Goal: Task Accomplishment & Management: Complete application form

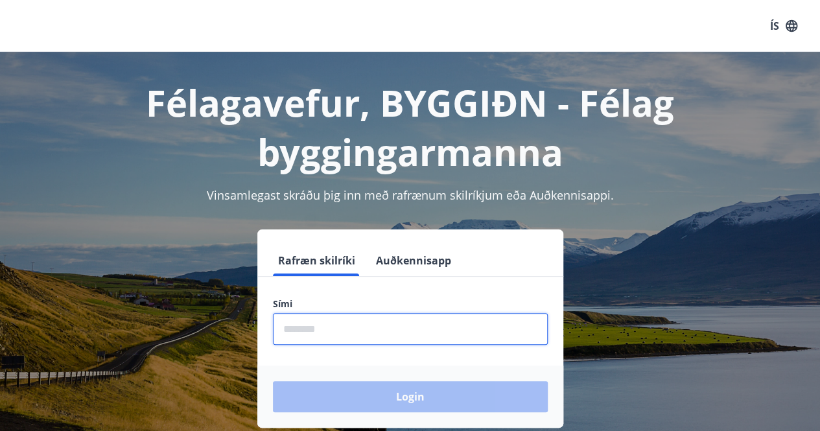
click at [327, 331] on input "phone" at bounding box center [410, 329] width 275 height 32
type input "********"
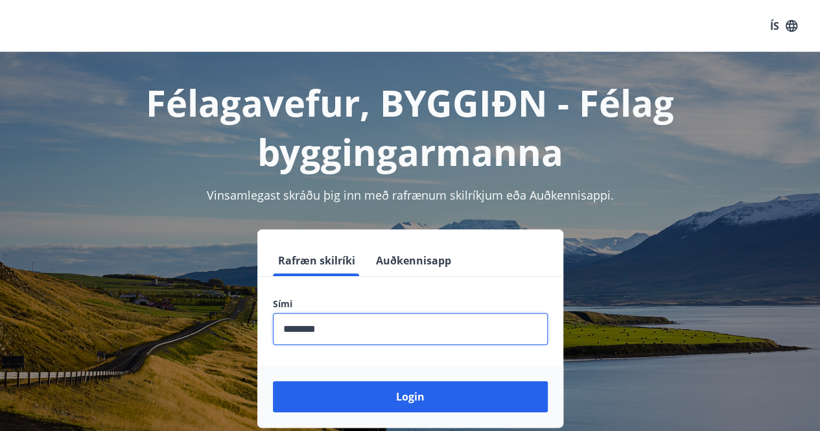
click at [273, 381] on button "Login" at bounding box center [410, 396] width 275 height 31
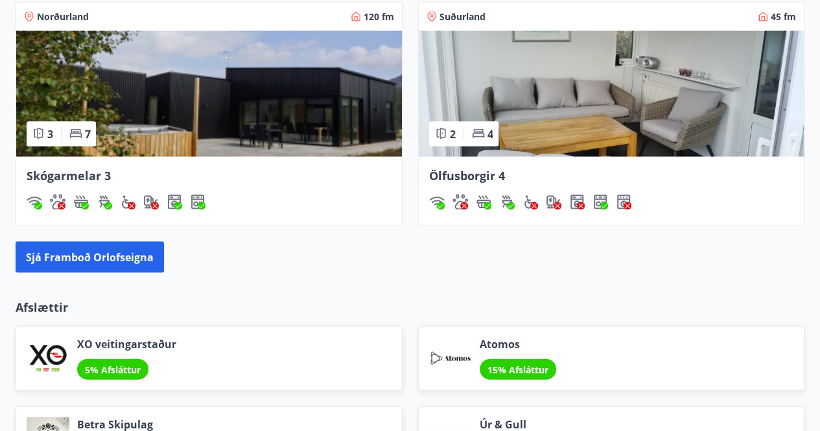
scroll to position [1246, 0]
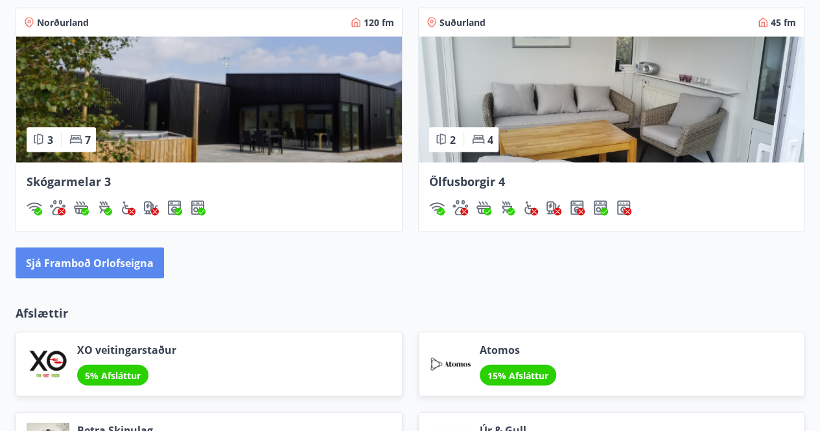
click at [90, 261] on button "Sjá framboð orlofseigna" at bounding box center [90, 263] width 148 height 31
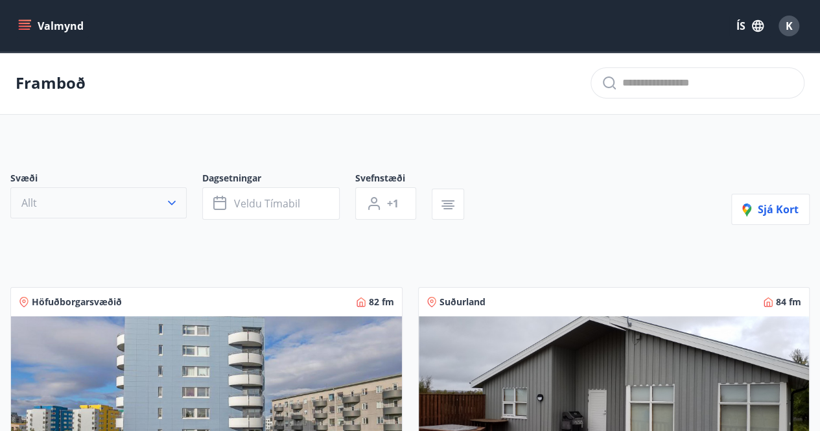
click at [144, 209] on button "Allt" at bounding box center [98, 202] width 176 height 31
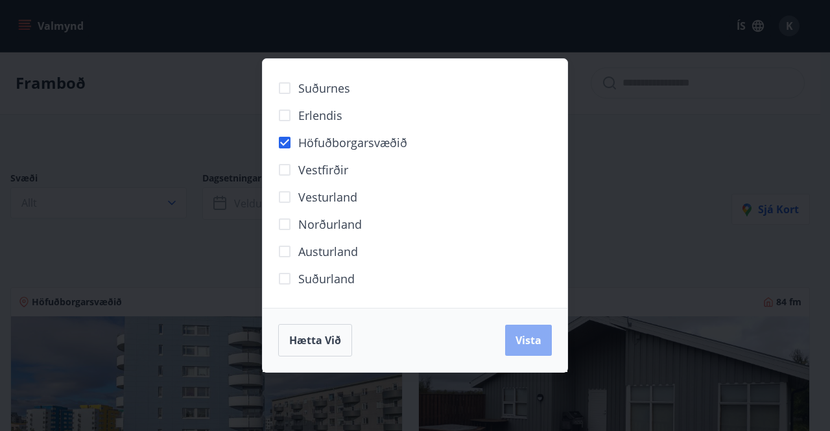
click at [524, 337] on span "Vista" at bounding box center [528, 340] width 26 height 14
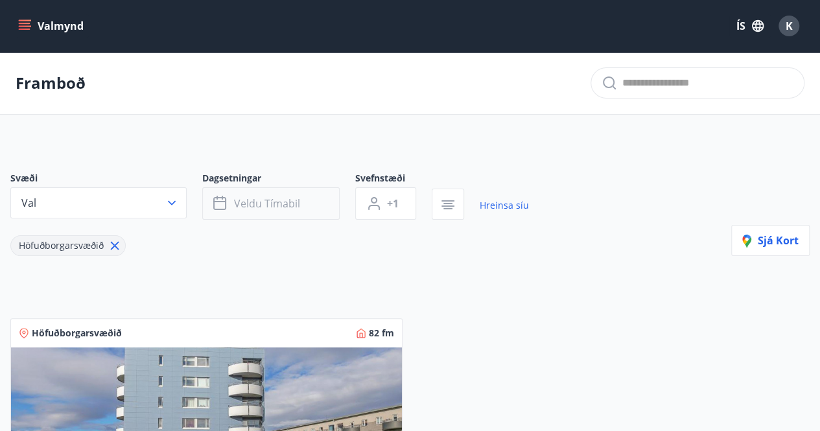
click at [290, 210] on button "Veldu tímabil" at bounding box center [270, 203] width 137 height 32
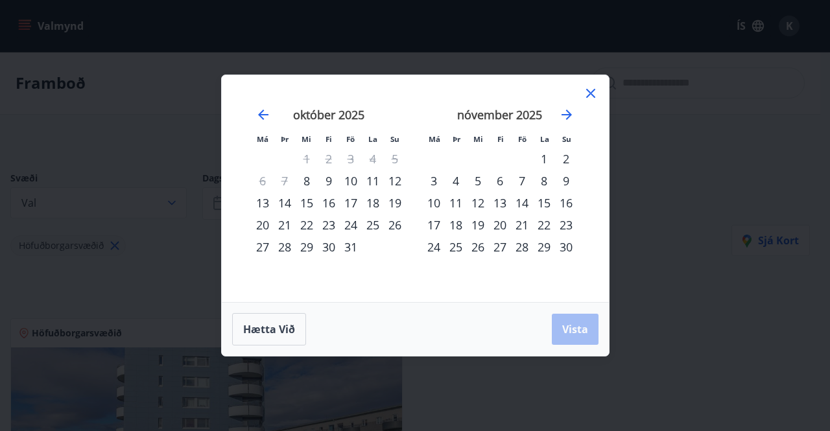
click at [541, 160] on div "1" at bounding box center [544, 159] width 22 height 22
click at [431, 181] on div "3" at bounding box center [434, 181] width 22 height 22
click at [577, 335] on span "Vista" at bounding box center [575, 329] width 26 height 14
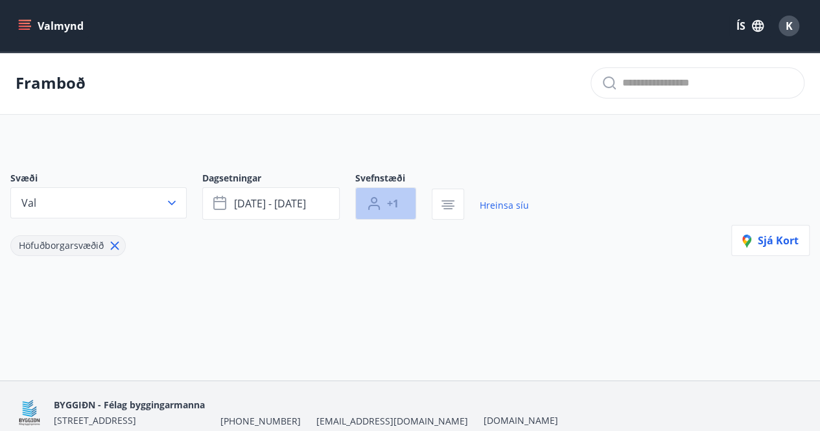
click at [405, 207] on button "+1" at bounding box center [385, 203] width 61 height 32
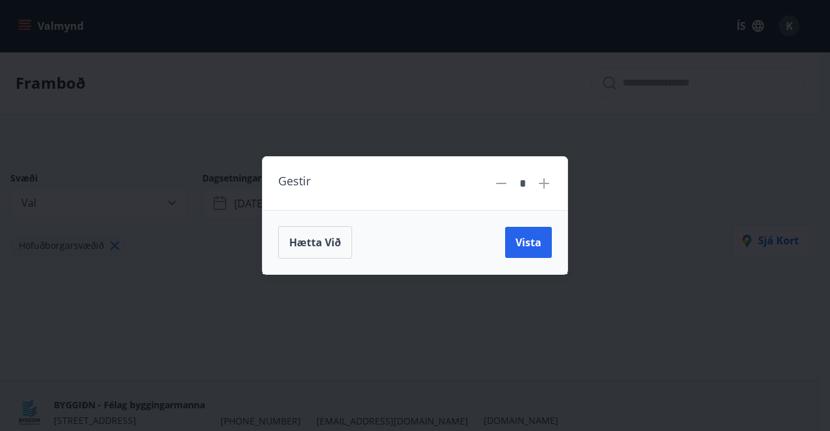
click at [542, 183] on icon at bounding box center [544, 183] width 10 height 10
type input "*"
click at [534, 238] on span "Vista" at bounding box center [528, 242] width 26 height 14
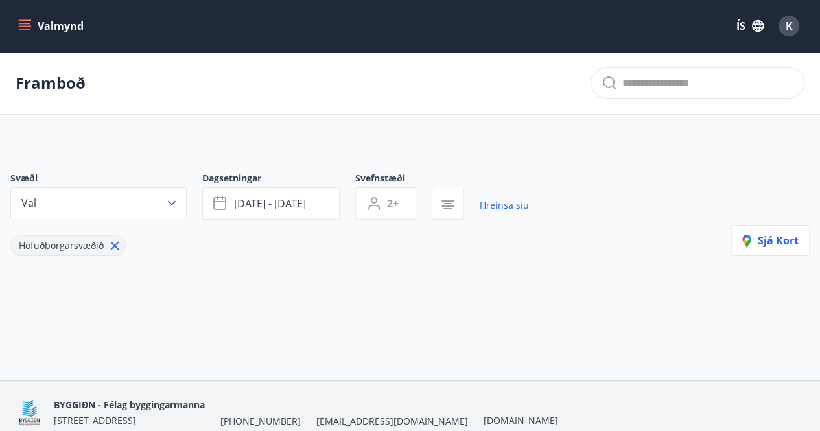
click at [355, 187] on button "2+" at bounding box center [385, 203] width 61 height 32
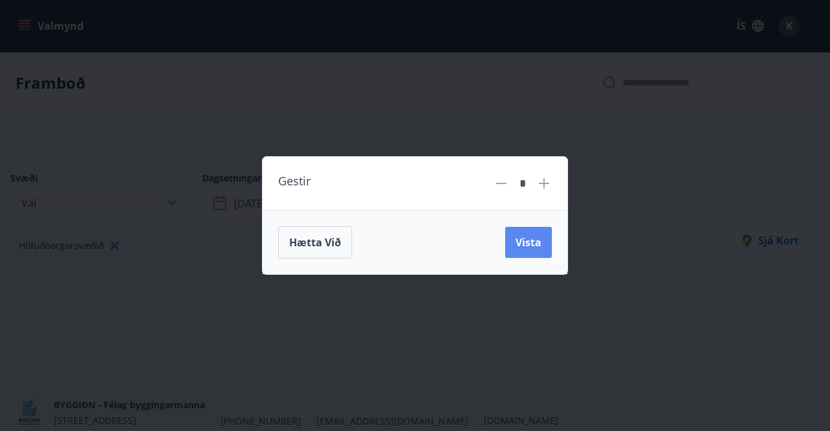
click at [526, 239] on span "Vista" at bounding box center [528, 242] width 26 height 14
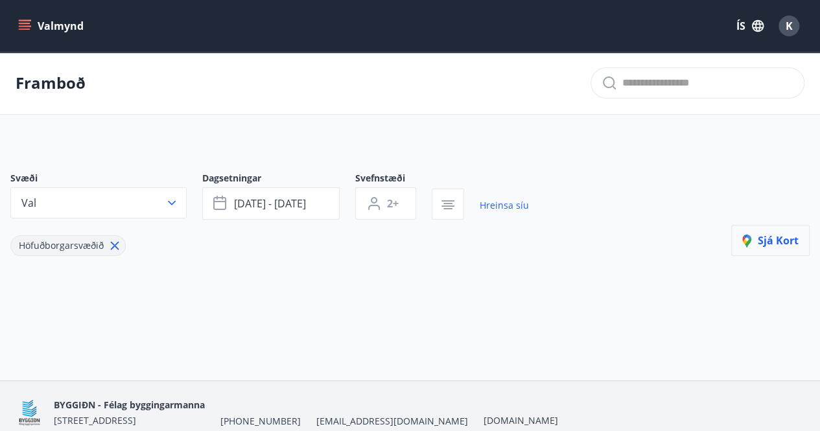
click at [772, 242] on span "Sjá kort" at bounding box center [770, 240] width 56 height 14
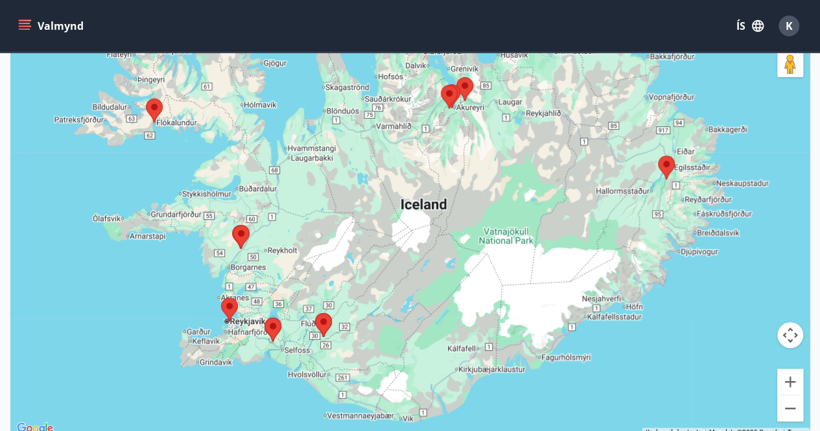
scroll to position [195, 0]
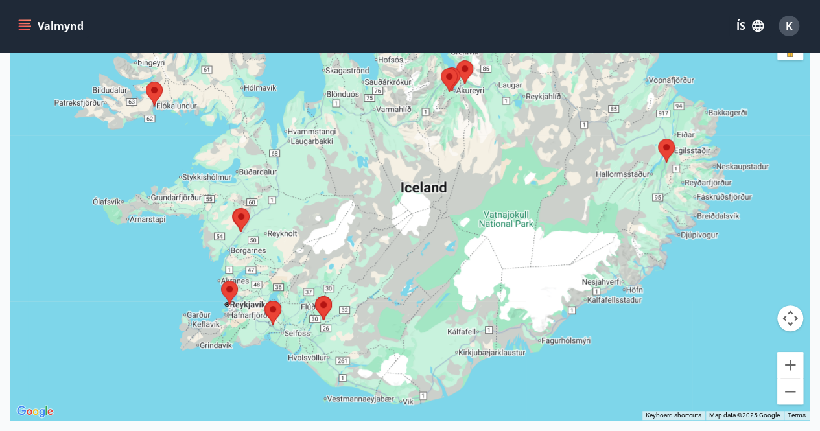
click at [227, 292] on img at bounding box center [229, 293] width 27 height 34
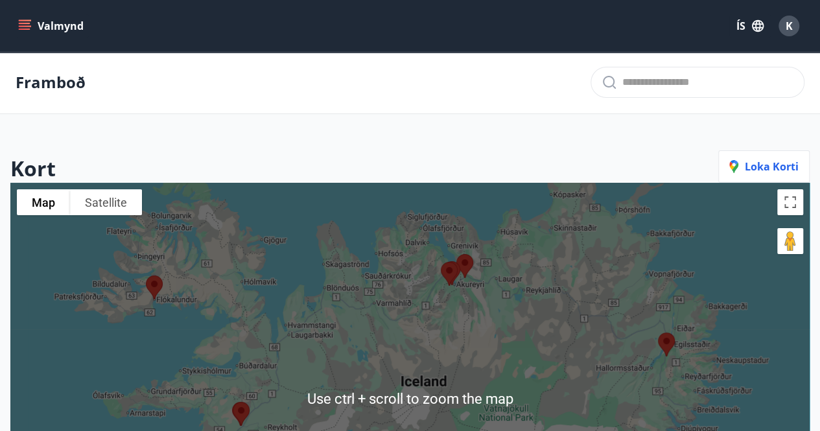
scroll to position [0, 0]
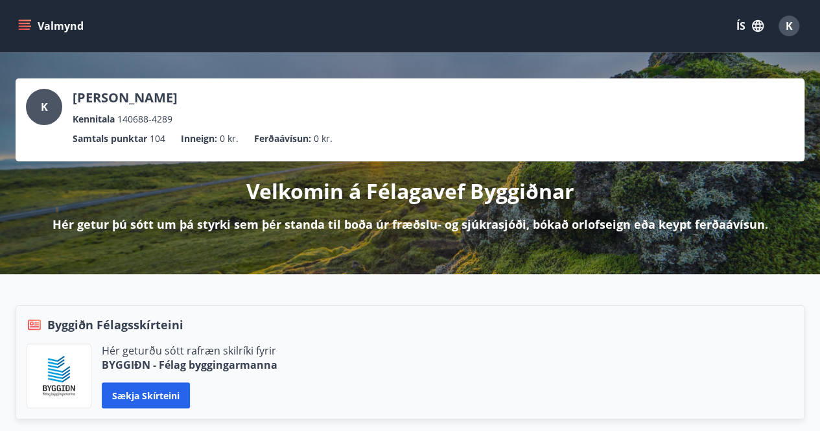
click at [23, 29] on icon "menu" at bounding box center [25, 29] width 12 height 1
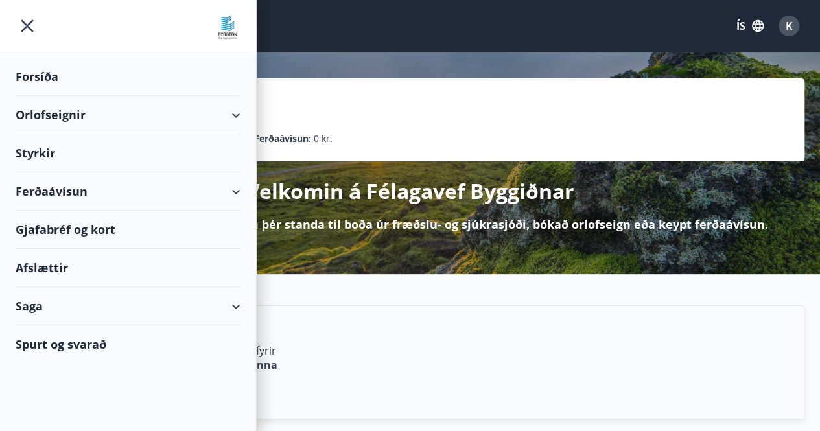
click at [153, 116] on div "Orlofseignir" at bounding box center [128, 115] width 225 height 38
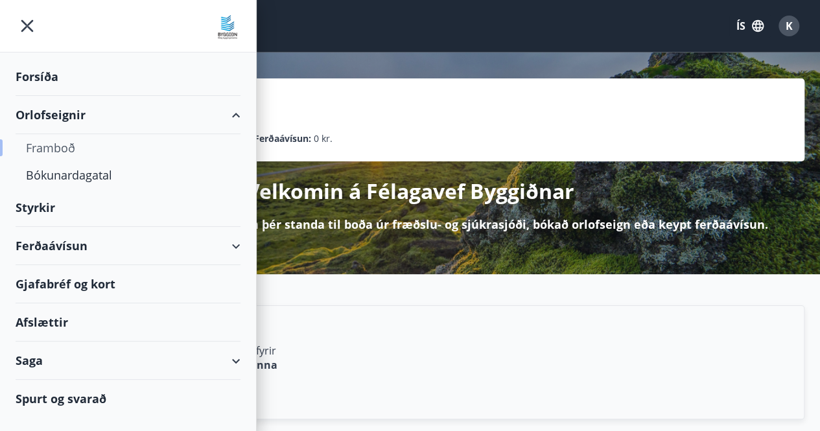
click at [73, 150] on div "Framboð" at bounding box center [128, 147] width 204 height 27
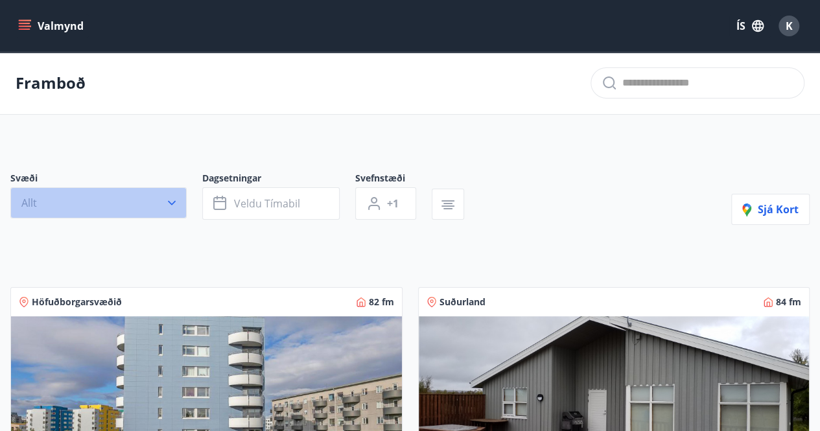
click at [160, 207] on button "Allt" at bounding box center [98, 202] width 176 height 31
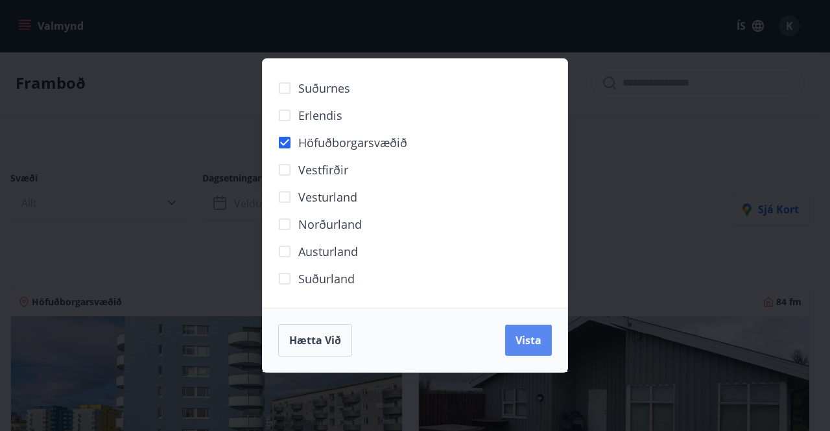
click at [534, 338] on span "Vista" at bounding box center [528, 340] width 26 height 14
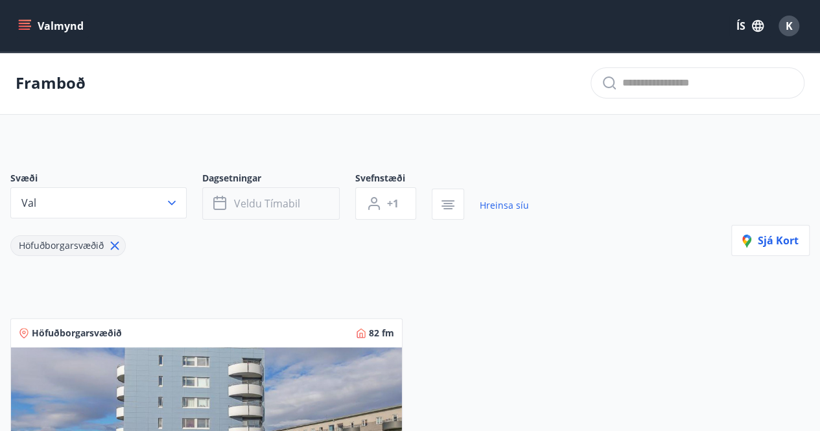
click at [281, 200] on span "Veldu tímabil" at bounding box center [267, 203] width 66 height 14
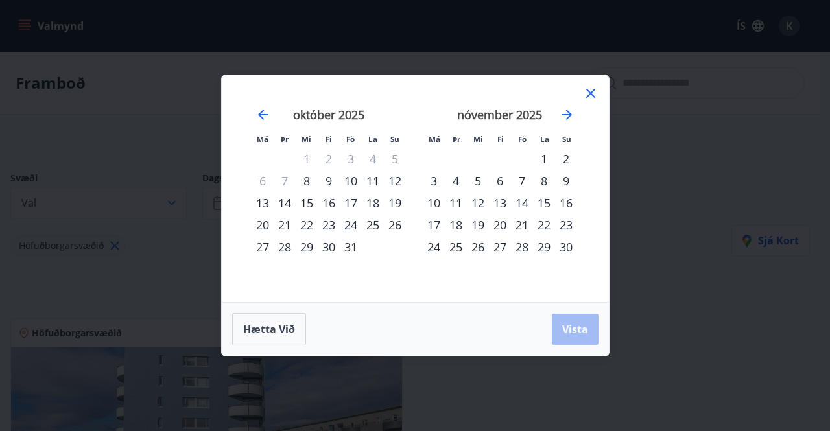
click at [546, 156] on div "1" at bounding box center [544, 159] width 22 height 22
click at [436, 182] on div "3" at bounding box center [434, 181] width 22 height 22
click at [582, 328] on span "Vista" at bounding box center [575, 329] width 26 height 14
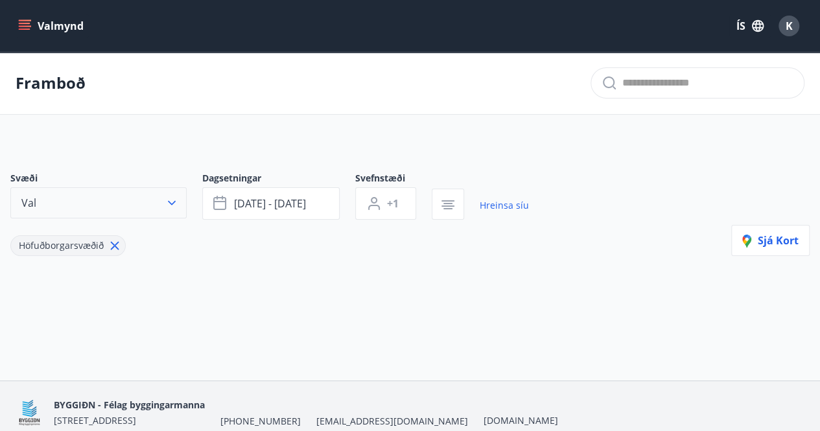
click at [140, 208] on button "Val" at bounding box center [98, 202] width 176 height 31
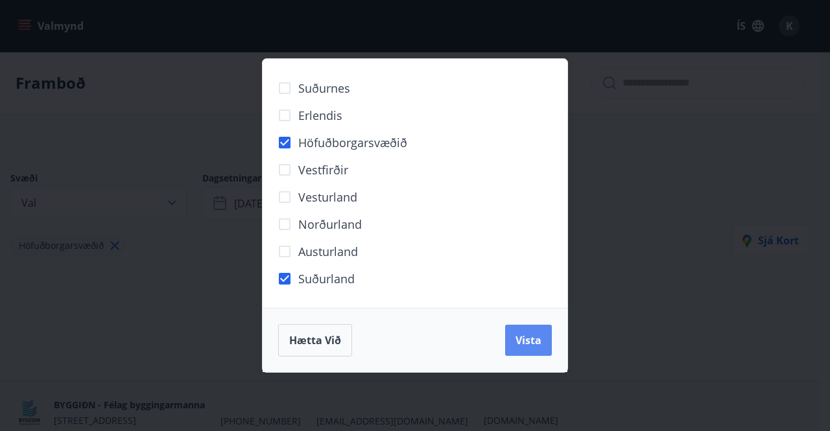
click at [537, 337] on span "Vista" at bounding box center [528, 340] width 26 height 14
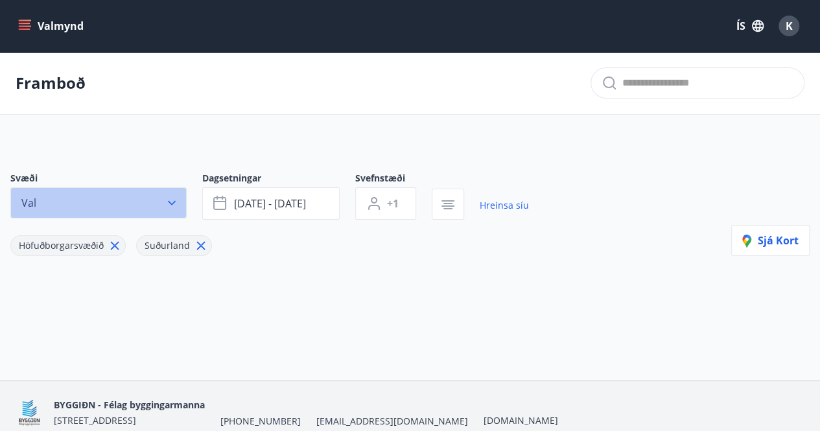
click at [169, 209] on button "Val" at bounding box center [98, 202] width 176 height 31
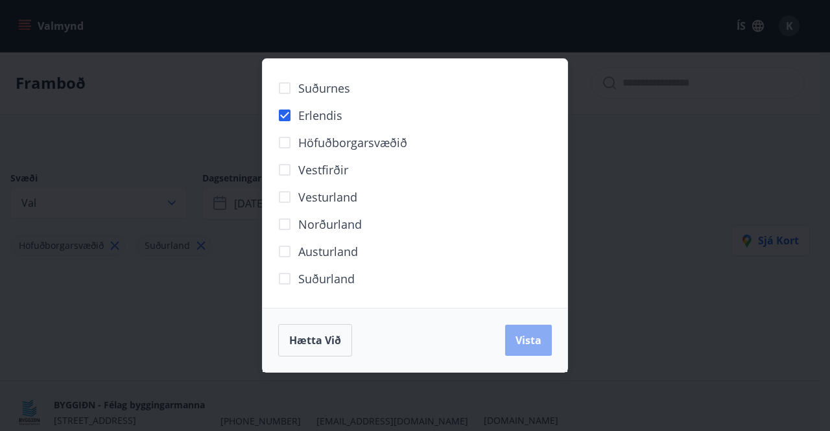
click at [534, 346] on span "Vista" at bounding box center [528, 340] width 26 height 14
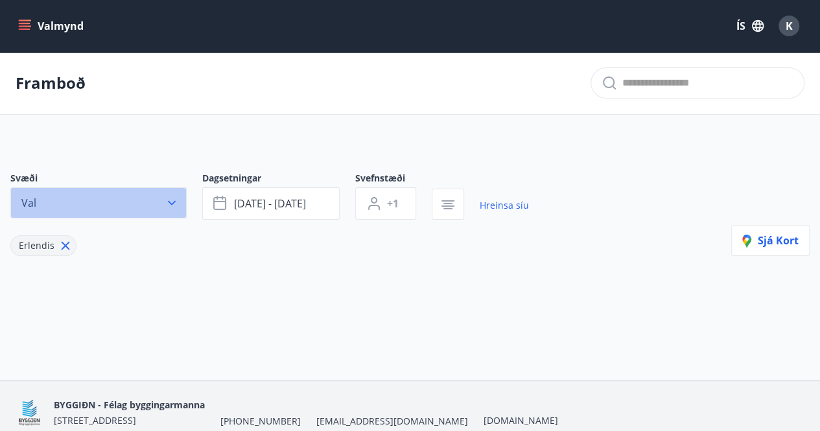
click at [169, 198] on icon "button" at bounding box center [171, 202] width 13 height 13
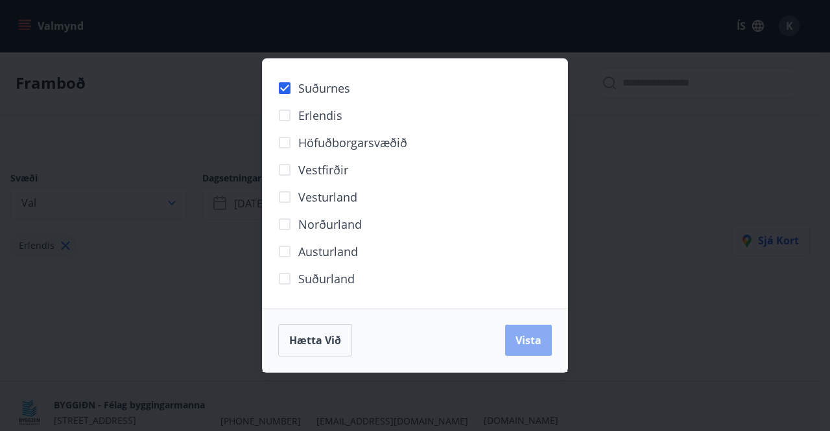
click at [514, 331] on button "Vista" at bounding box center [528, 340] width 47 height 31
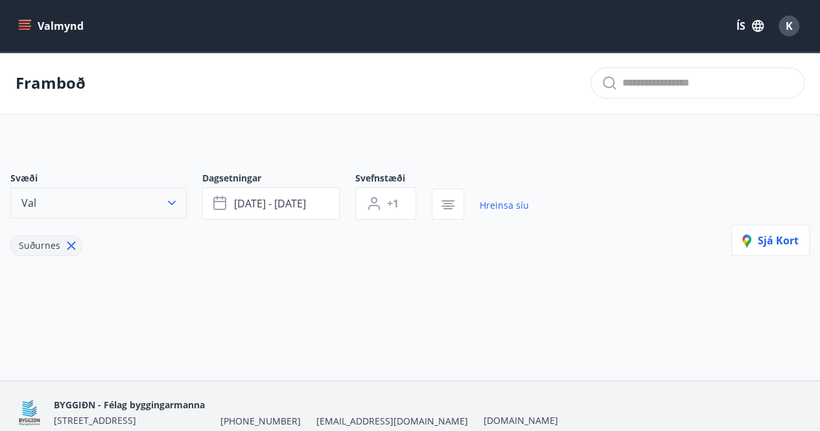
click at [163, 198] on button "Val" at bounding box center [98, 202] width 176 height 31
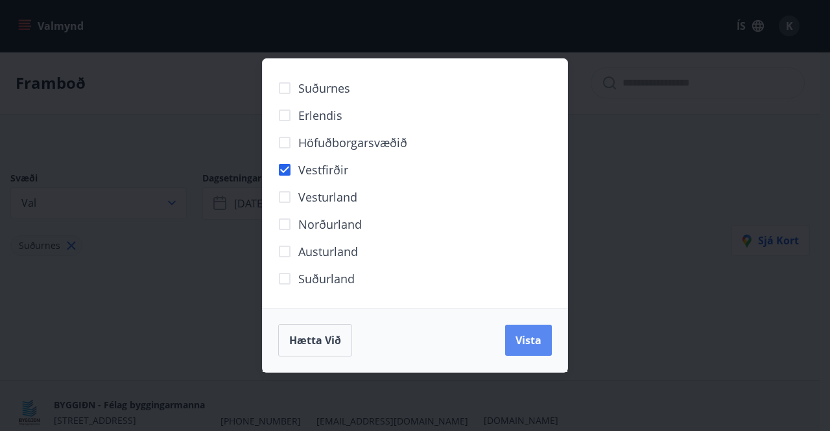
click at [527, 339] on span "Vista" at bounding box center [528, 340] width 26 height 14
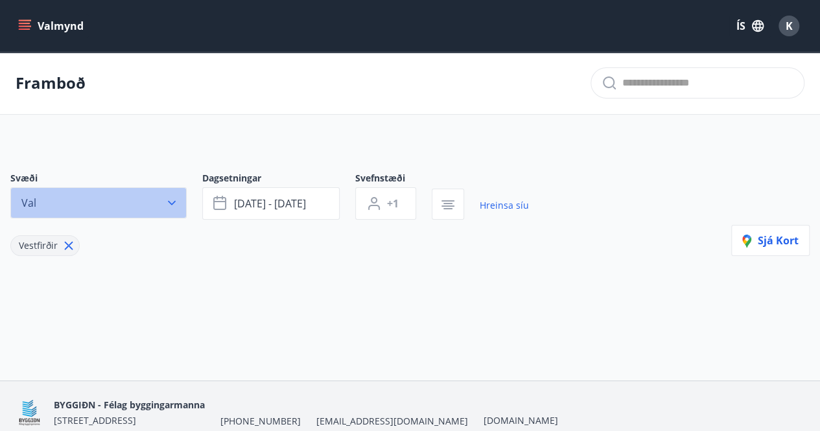
click at [172, 203] on icon "button" at bounding box center [172, 203] width 8 height 5
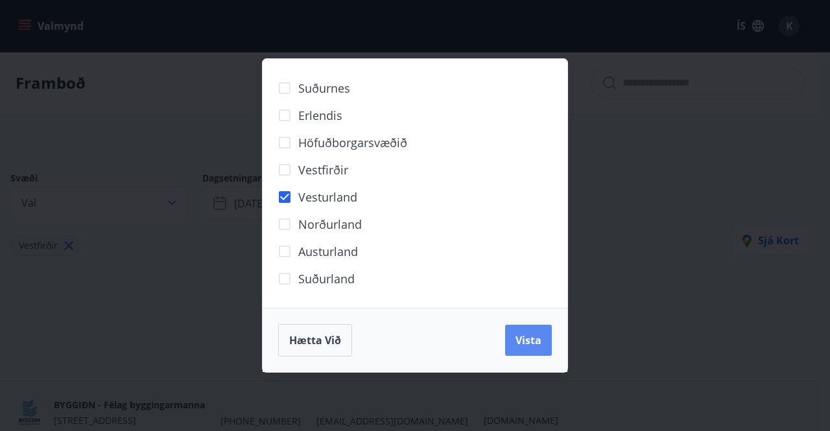
click at [525, 341] on span "Vista" at bounding box center [528, 340] width 26 height 14
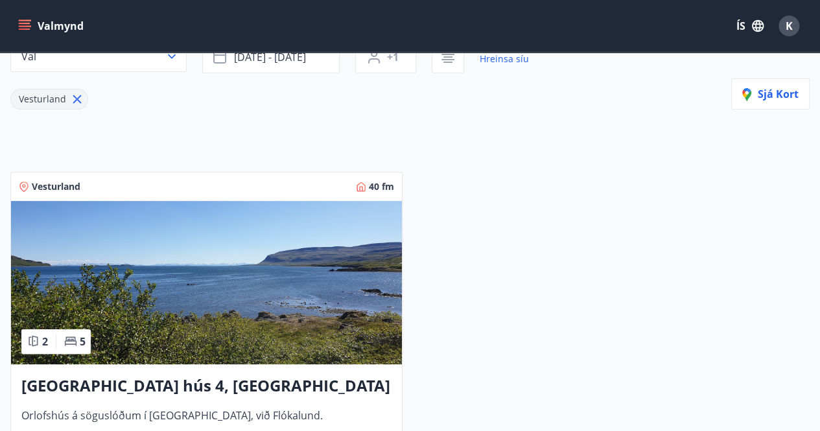
scroll to position [65, 0]
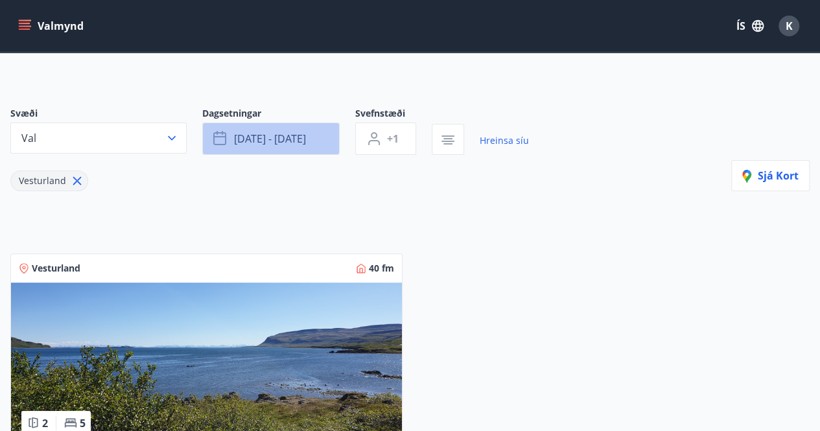
click at [306, 136] on span "[DATE] - [DATE]" at bounding box center [270, 139] width 72 height 14
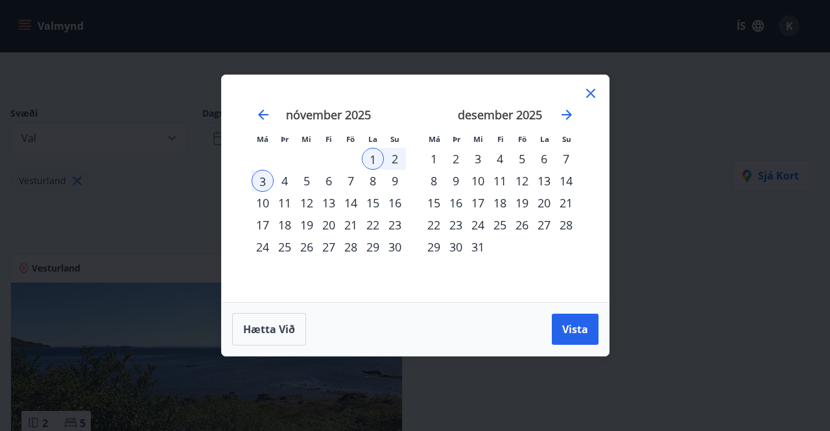
click at [308, 136] on small "Mi" at bounding box center [306, 139] width 10 height 10
click at [585, 89] on icon at bounding box center [591, 94] width 16 height 16
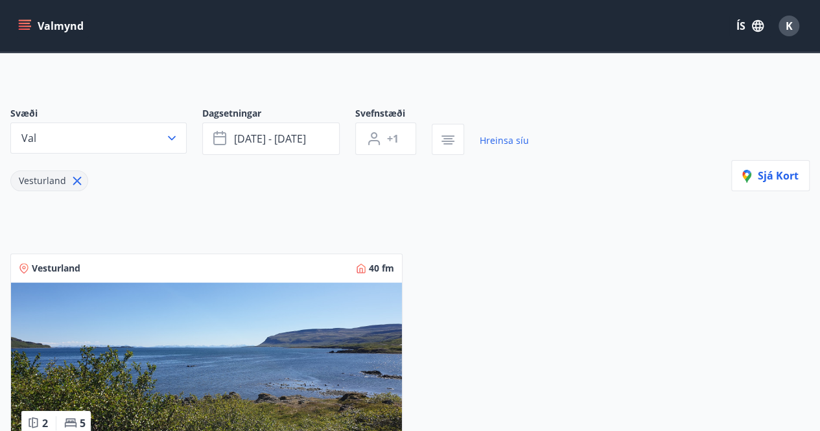
click at [160, 137] on button "Val" at bounding box center [98, 138] width 176 height 31
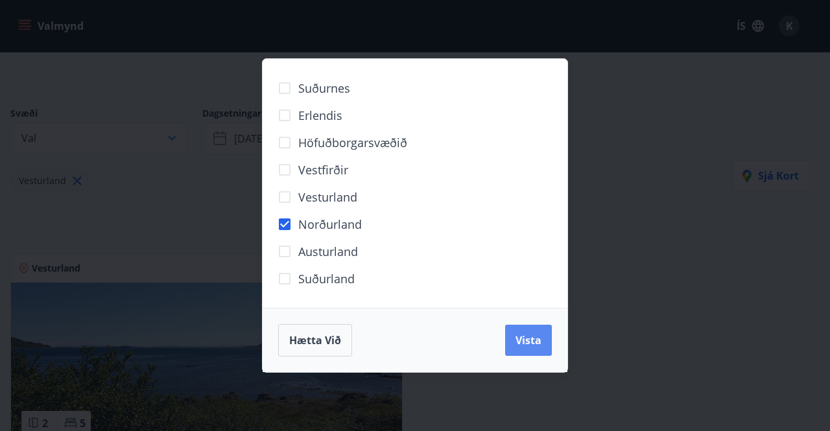
click at [525, 333] on span "Vista" at bounding box center [528, 340] width 26 height 14
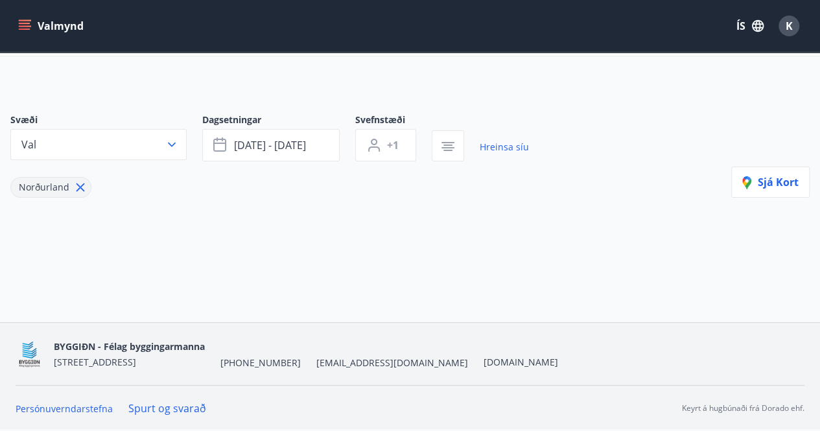
scroll to position [57, 0]
click at [180, 151] on button "Val" at bounding box center [98, 145] width 176 height 31
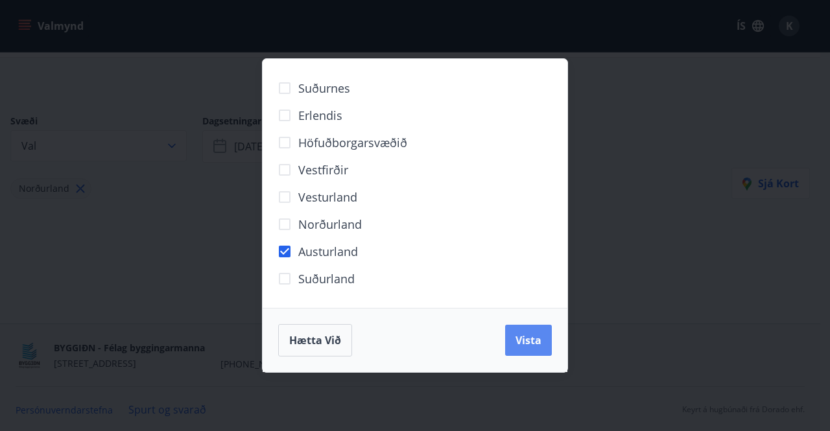
click at [528, 346] on span "Vista" at bounding box center [528, 340] width 26 height 14
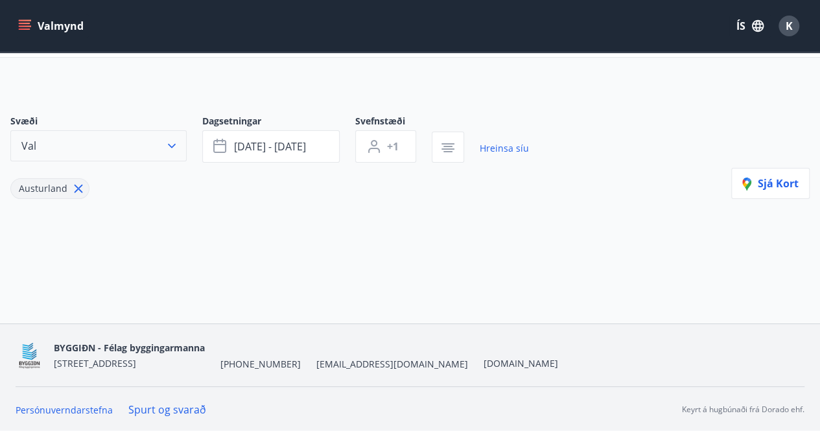
click at [170, 145] on icon "button" at bounding box center [172, 146] width 8 height 5
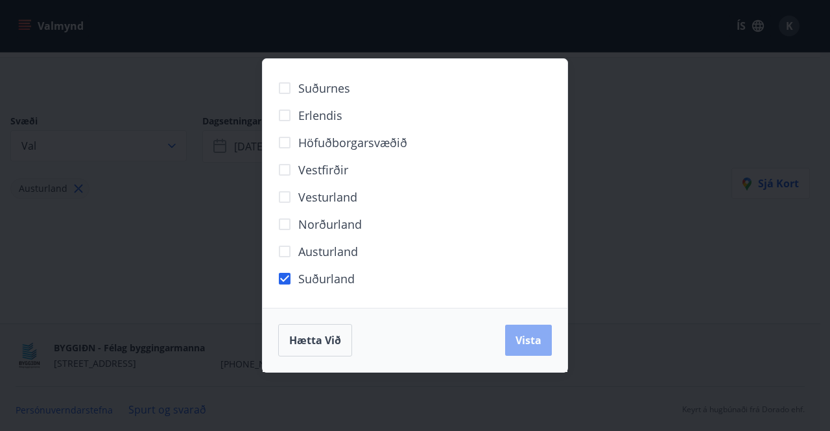
click at [529, 337] on span "Vista" at bounding box center [528, 340] width 26 height 14
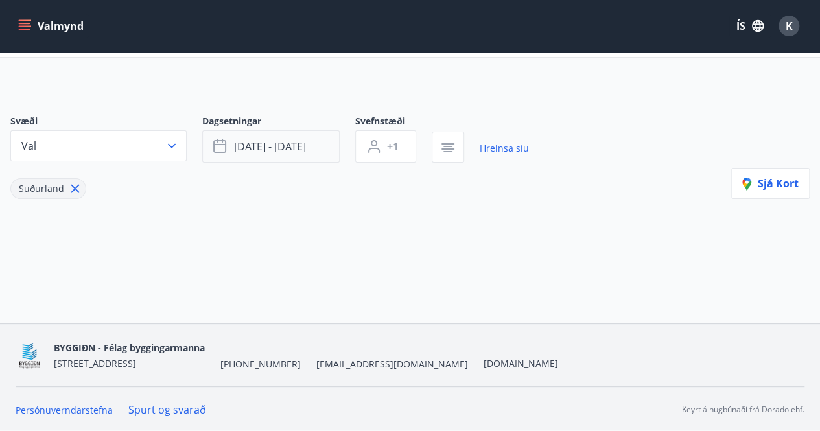
click at [241, 136] on button "[DATE] - [DATE]" at bounding box center [270, 146] width 137 height 32
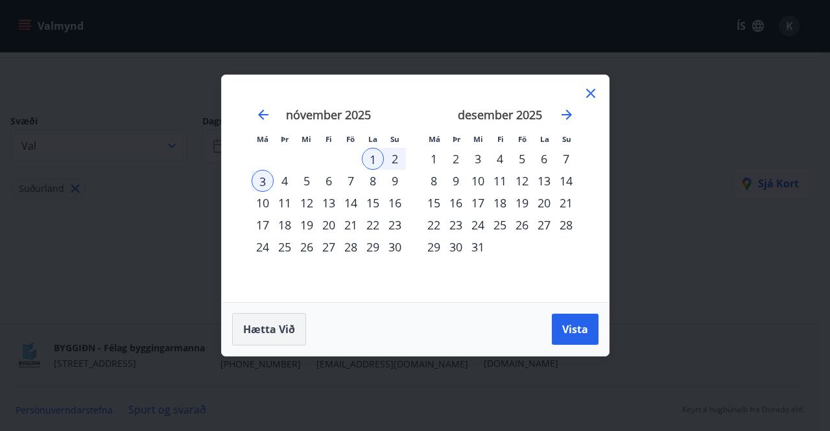
click at [276, 335] on span "Hætta við" at bounding box center [269, 329] width 52 height 14
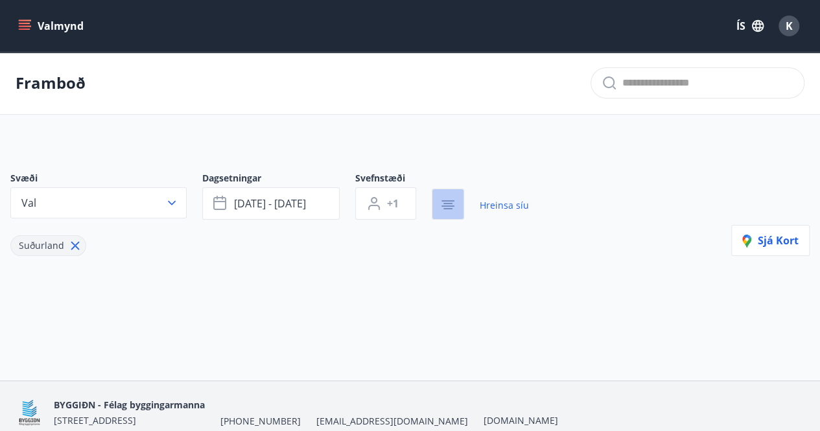
click at [445, 193] on button "button" at bounding box center [448, 204] width 32 height 31
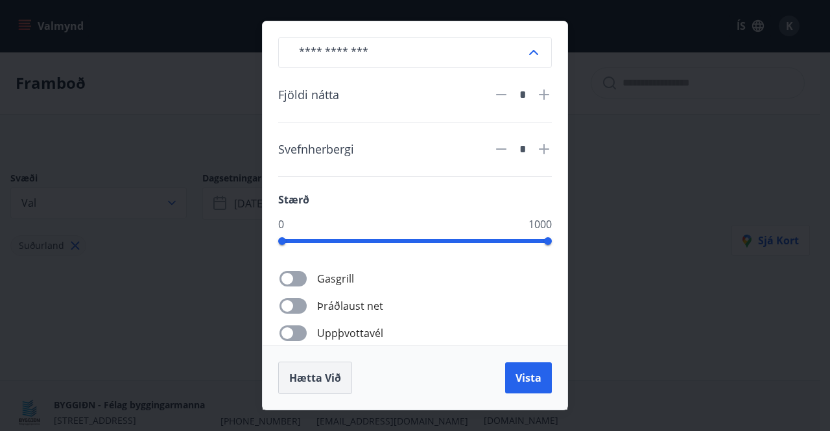
click at [301, 387] on button "Hætta við" at bounding box center [315, 378] width 74 height 32
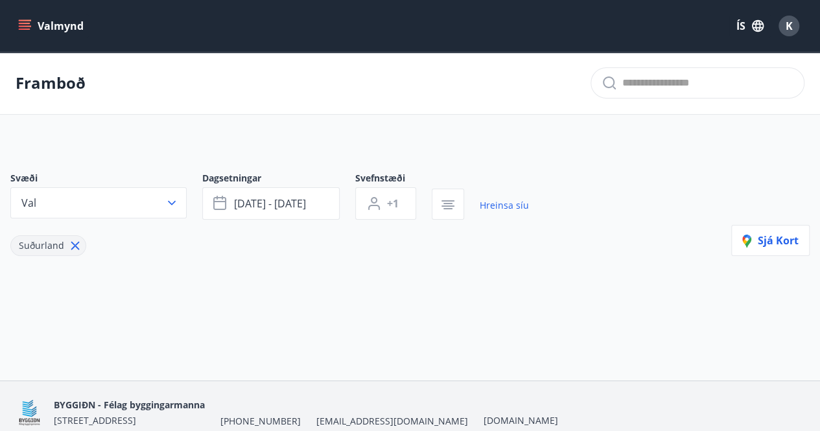
scroll to position [57, 0]
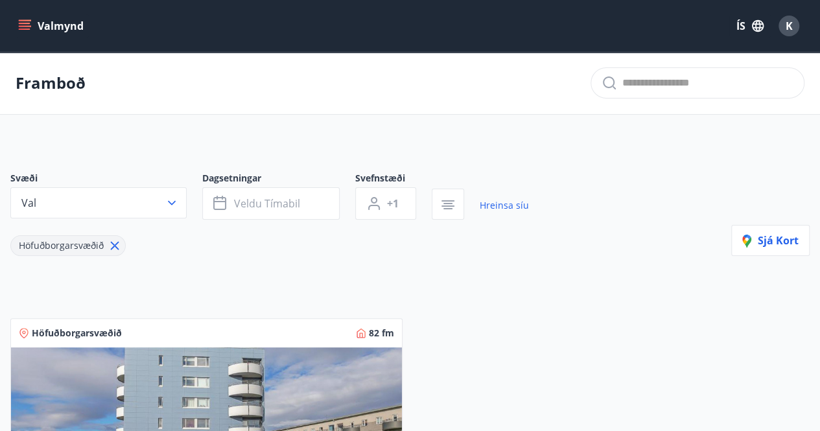
click at [113, 247] on icon at bounding box center [115, 246] width 8 height 8
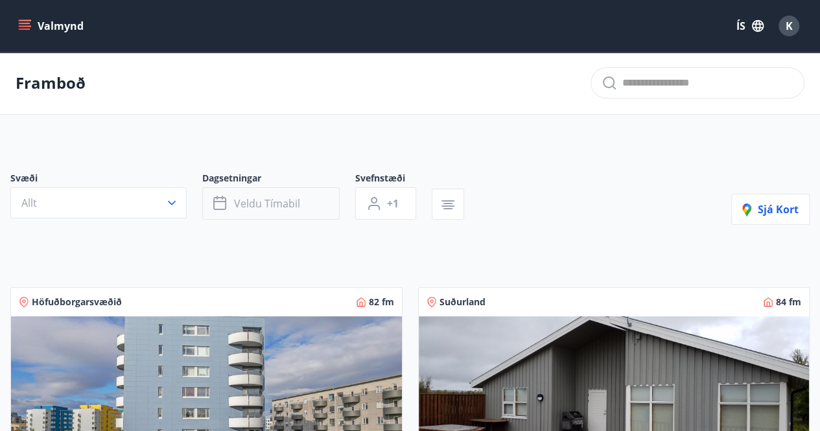
click at [266, 200] on span "Veldu tímabil" at bounding box center [267, 203] width 66 height 14
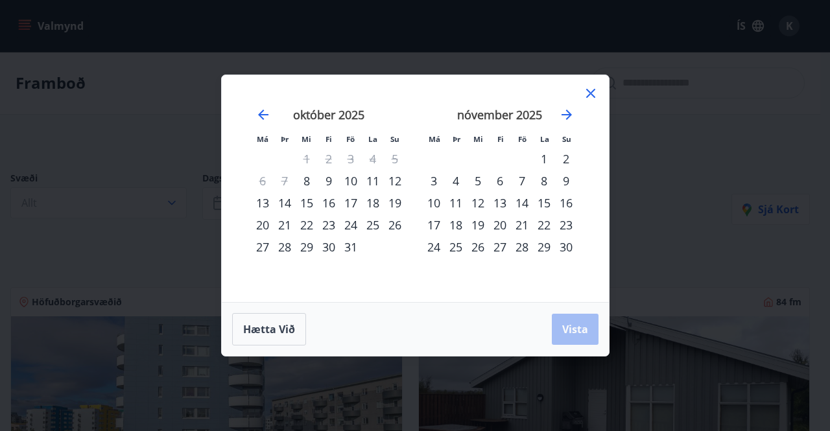
click at [546, 246] on div "29" at bounding box center [544, 247] width 22 height 22
click at [568, 250] on div "30" at bounding box center [566, 247] width 22 height 22
click at [578, 328] on span "Vista" at bounding box center [575, 329] width 26 height 14
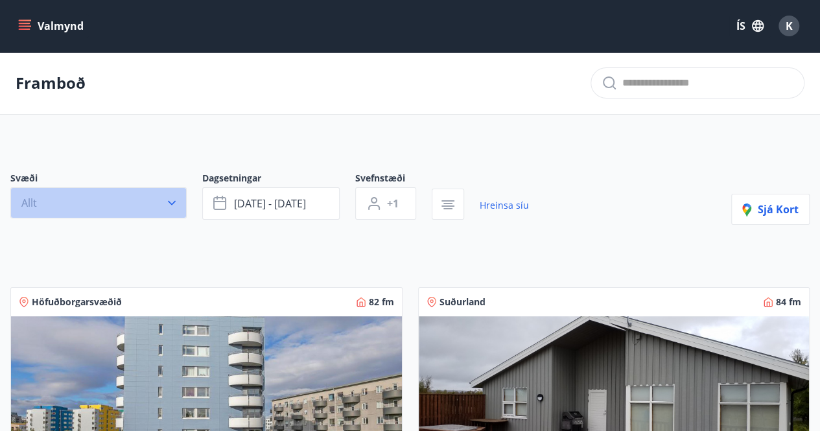
click at [176, 211] on button "Allt" at bounding box center [98, 202] width 176 height 31
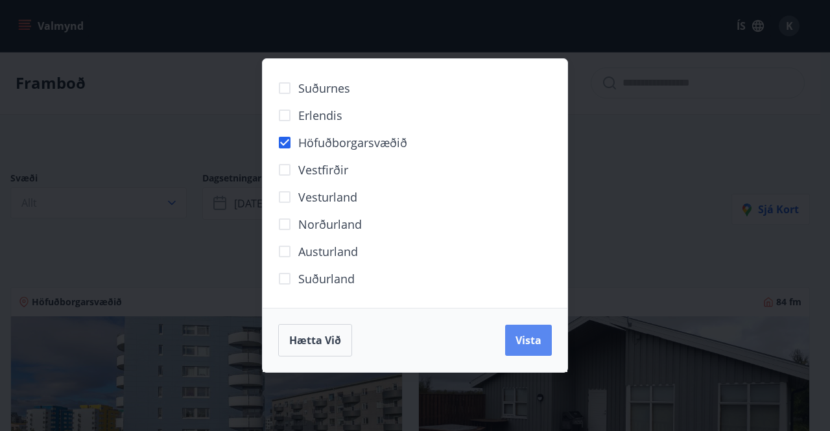
click at [541, 340] on span "Vista" at bounding box center [528, 340] width 26 height 14
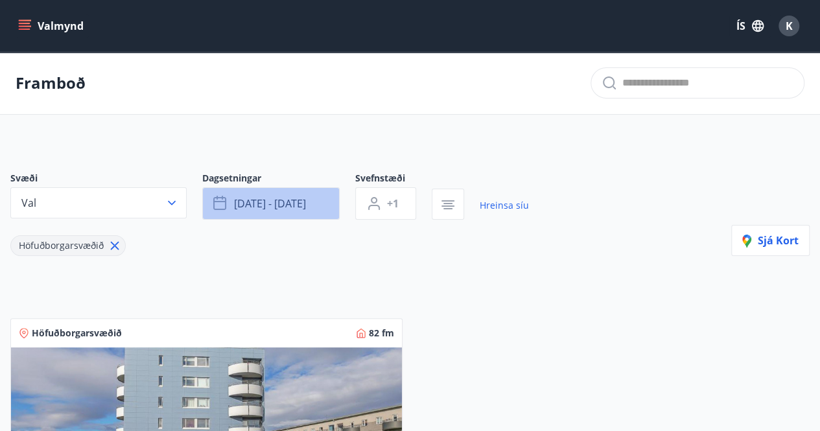
click at [310, 208] on button "[DATE] - [DATE]" at bounding box center [270, 203] width 137 height 32
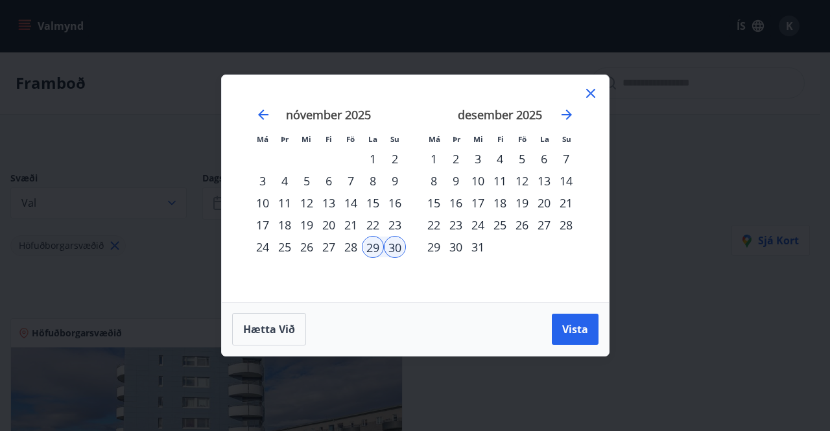
click at [373, 161] on div "1" at bounding box center [373, 159] width 22 height 22
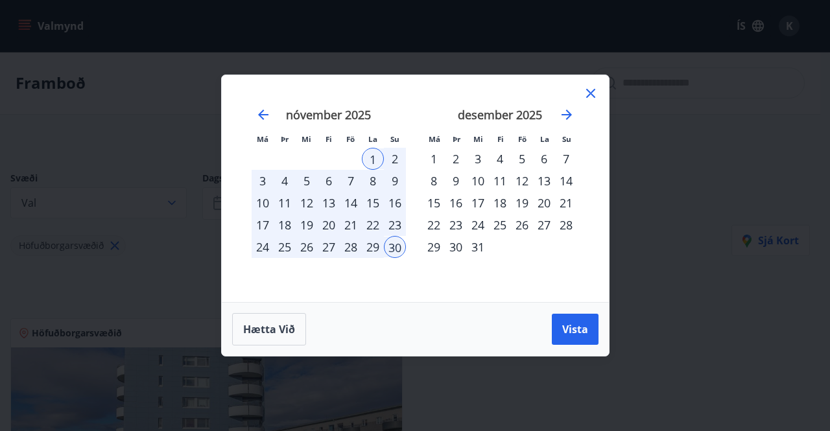
click at [401, 160] on div "2" at bounding box center [395, 159] width 22 height 22
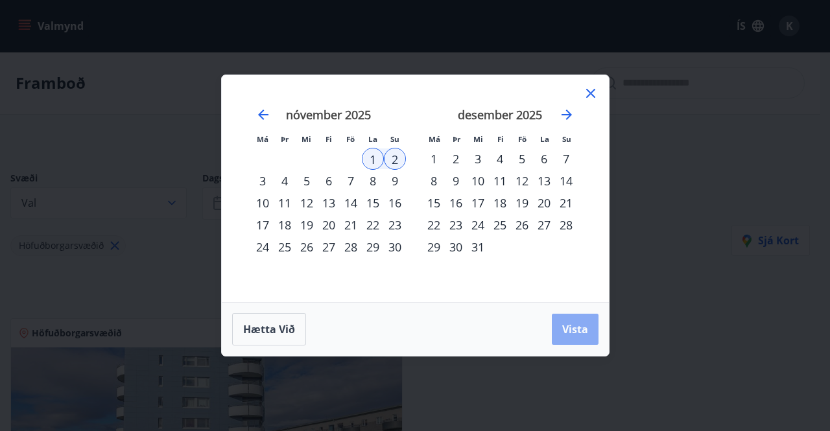
click at [567, 330] on span "Vista" at bounding box center [575, 329] width 26 height 14
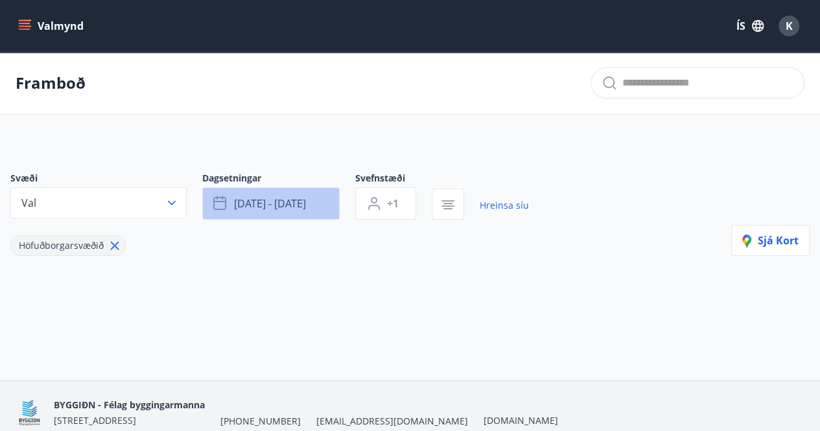
click at [276, 207] on span "[DATE] - [DATE]" at bounding box center [270, 203] width 72 height 14
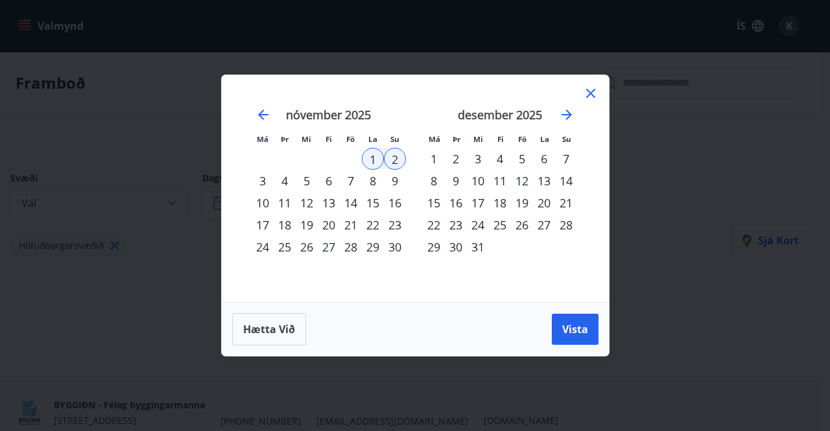
click at [377, 202] on div "15" at bounding box center [373, 203] width 22 height 22
click at [394, 203] on div "16" at bounding box center [395, 203] width 22 height 22
click at [567, 330] on span "Vista" at bounding box center [575, 329] width 26 height 14
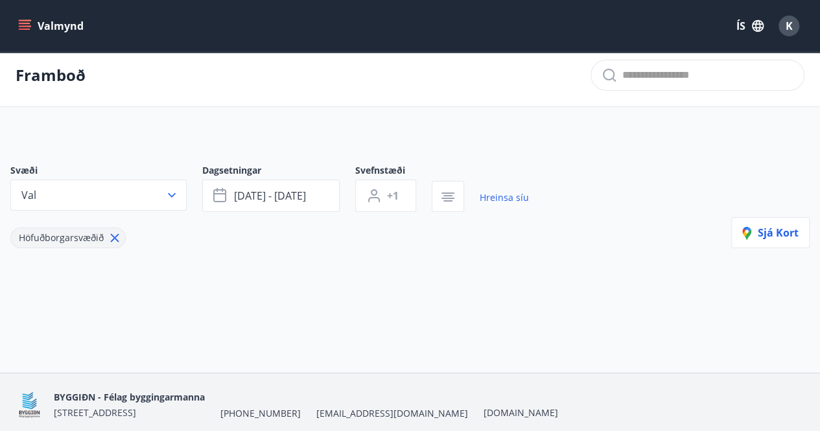
scroll to position [57, 0]
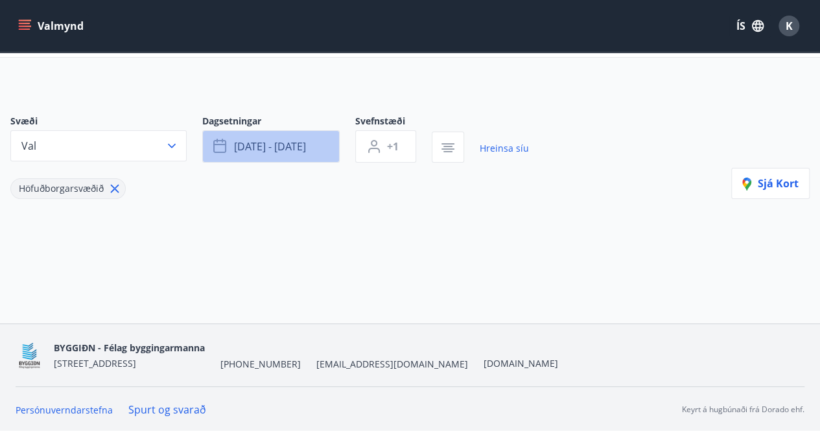
click at [285, 156] on button "[DATE] - [DATE]" at bounding box center [270, 146] width 137 height 32
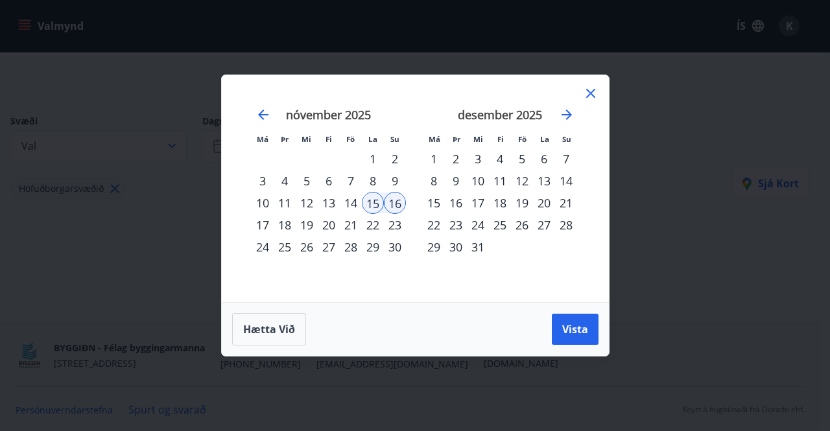
click at [376, 225] on div "22" at bounding box center [373, 225] width 22 height 22
click at [394, 226] on div "23" at bounding box center [395, 225] width 22 height 22
click at [564, 322] on span "Vista" at bounding box center [575, 329] width 26 height 14
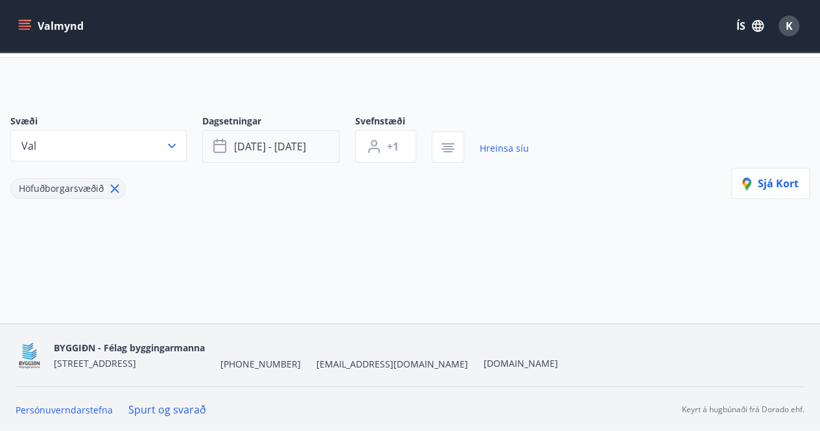
click at [269, 141] on span "[DATE] - [DATE]" at bounding box center [270, 146] width 72 height 14
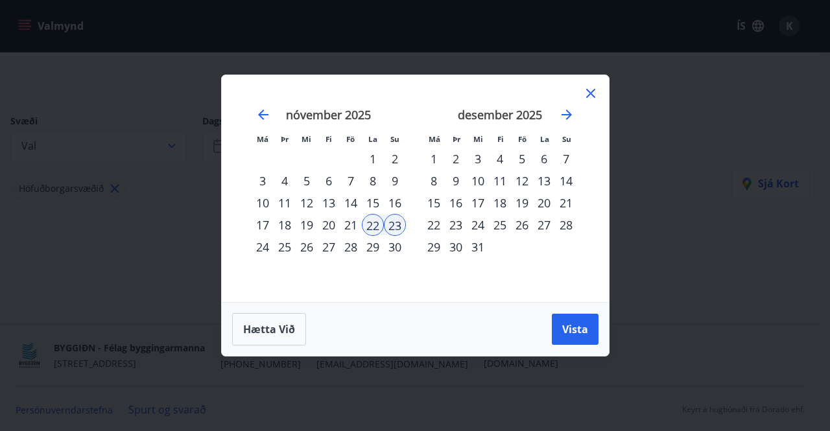
click at [377, 246] on div "29" at bounding box center [373, 247] width 22 height 22
click at [397, 253] on div "30" at bounding box center [395, 247] width 22 height 22
click at [569, 329] on span "Vista" at bounding box center [575, 329] width 26 height 14
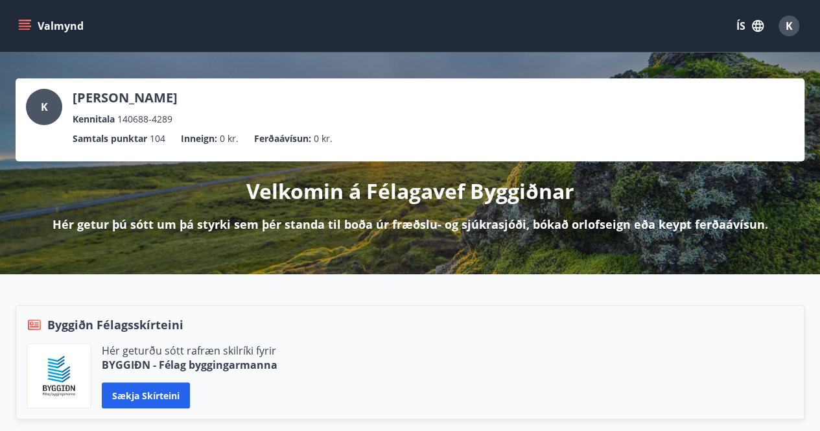
click at [26, 28] on icon "menu" at bounding box center [24, 25] width 13 height 13
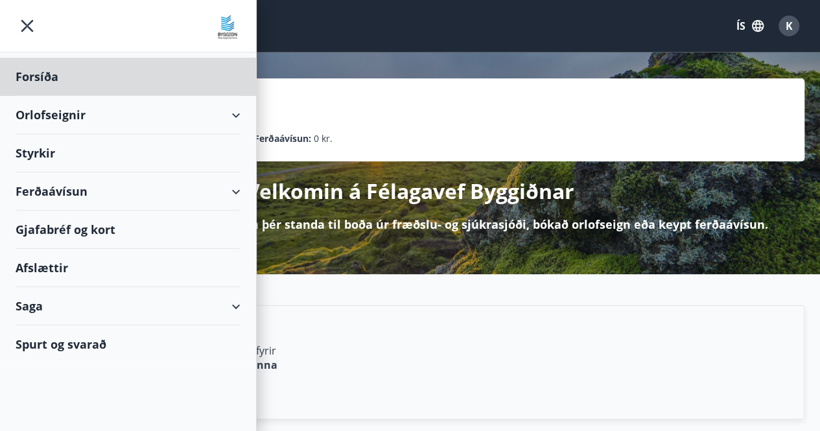
click at [78, 151] on div "Styrkir" at bounding box center [128, 153] width 225 height 38
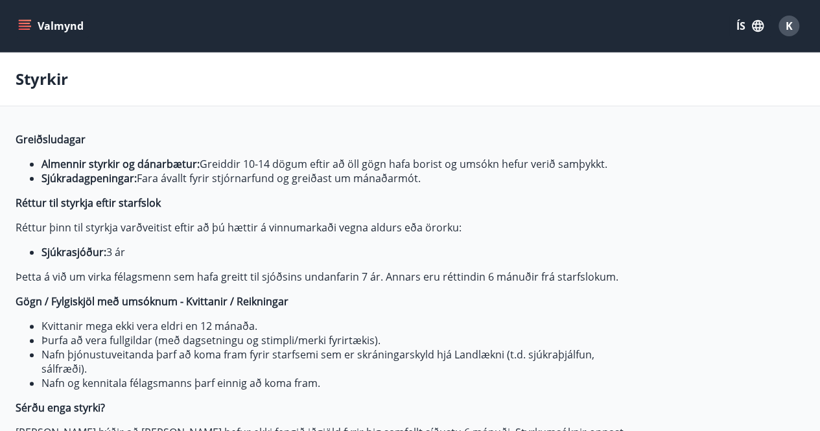
type input "***"
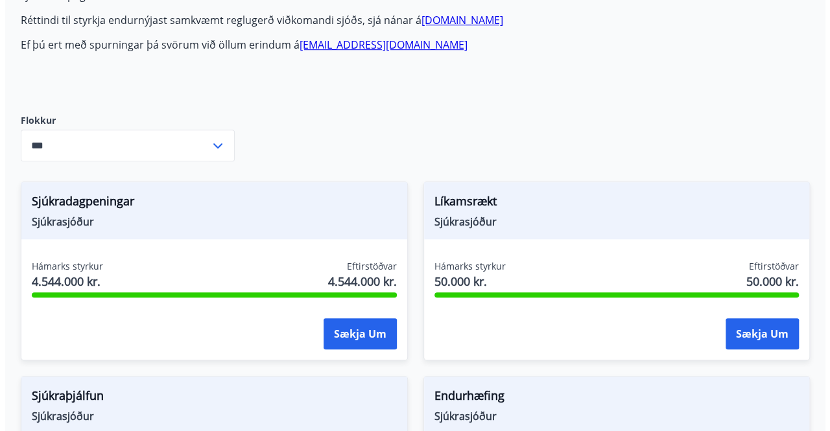
scroll to position [454, 0]
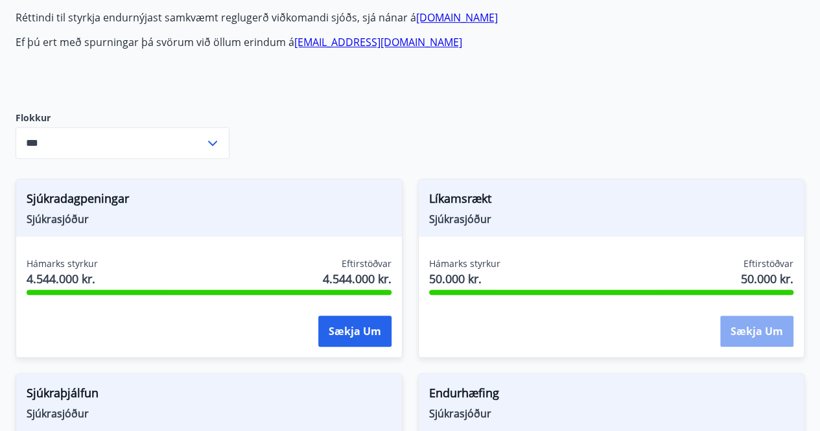
click at [737, 325] on button "Sækja um" at bounding box center [756, 331] width 73 height 31
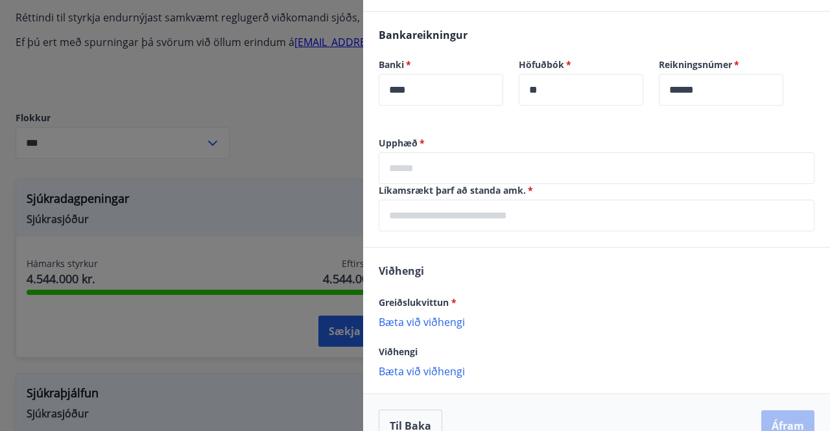
click at [455, 320] on p "Bæta við viðhengi" at bounding box center [597, 321] width 436 height 13
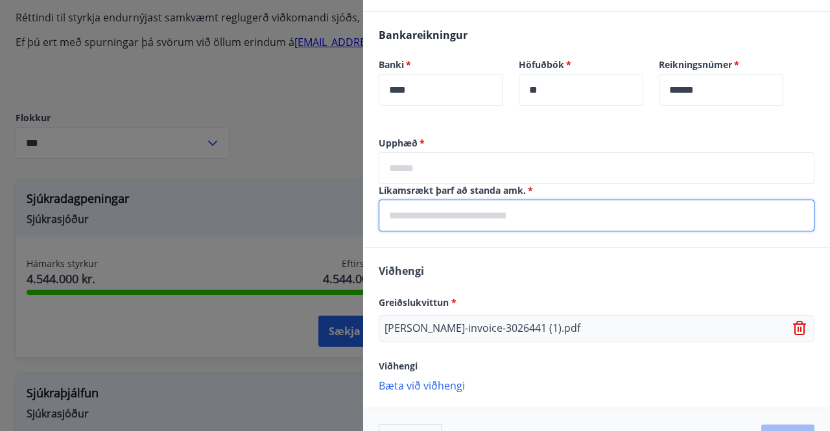
click at [477, 211] on input "text" at bounding box center [597, 216] width 436 height 32
type input "**********"
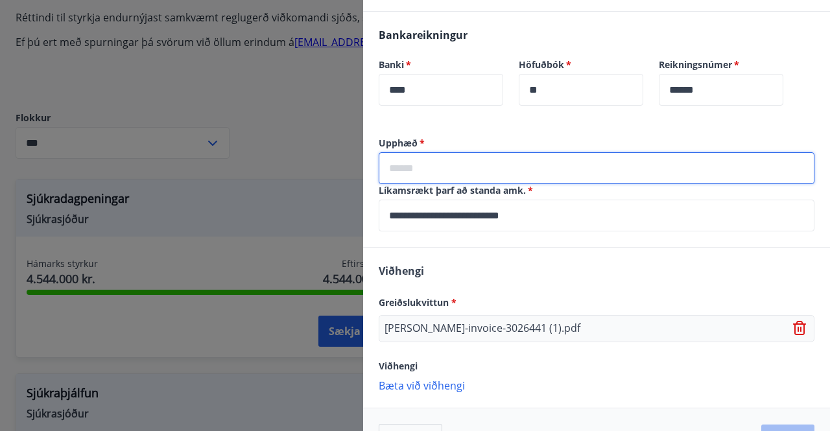
click at [468, 171] on input "text" at bounding box center [597, 168] width 436 height 32
click at [514, 255] on div "Viðhengi Greiðslukvittun * abler-invoice-3026441 (1).pdf Viðhengi Bæta við viðh…" at bounding box center [596, 328] width 467 height 160
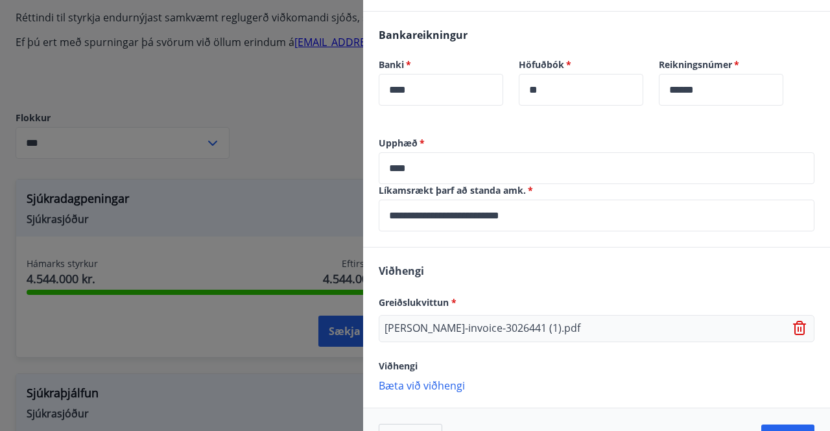
scroll to position [493, 0]
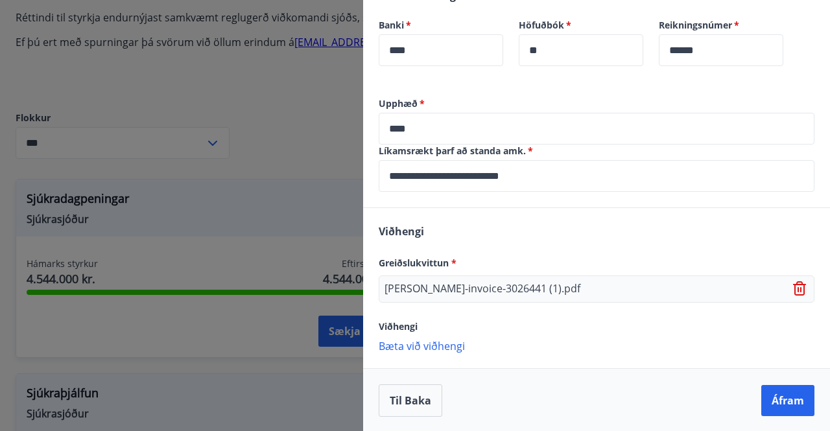
click at [425, 346] on p "Bæta við viðhengi" at bounding box center [597, 345] width 436 height 13
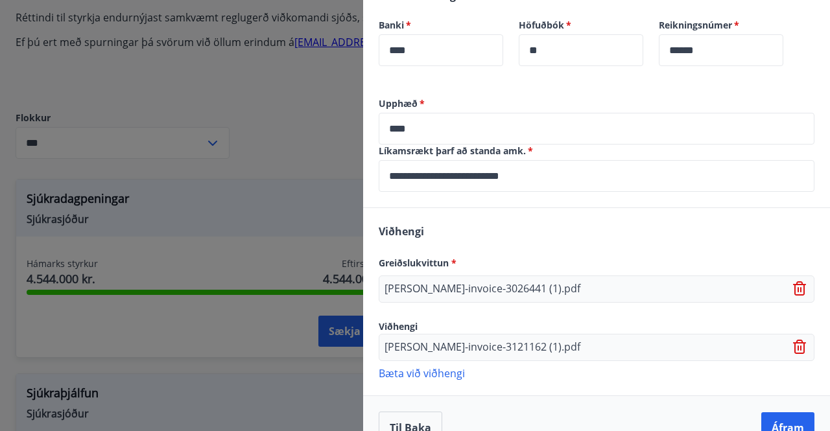
click at [459, 372] on p "Bæta við viðhengi" at bounding box center [597, 372] width 436 height 13
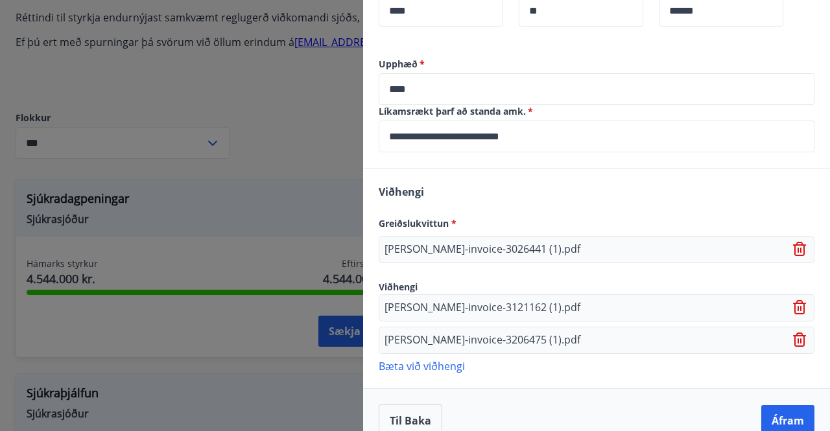
scroll to position [552, 0]
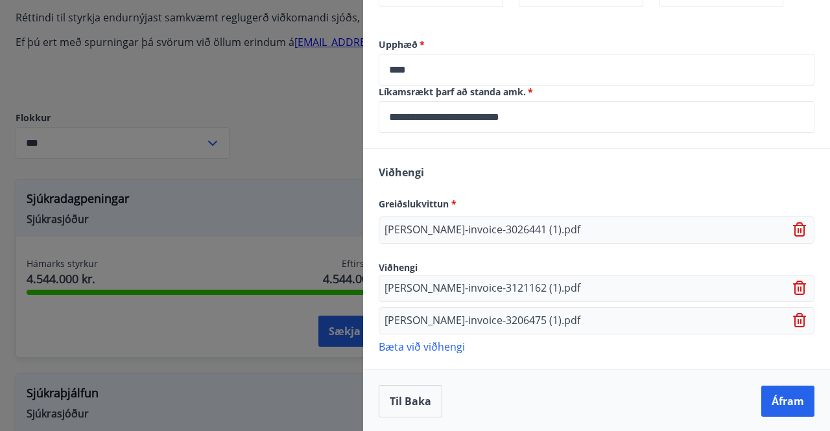
click at [425, 342] on p "Bæta við viðhengi" at bounding box center [597, 346] width 436 height 13
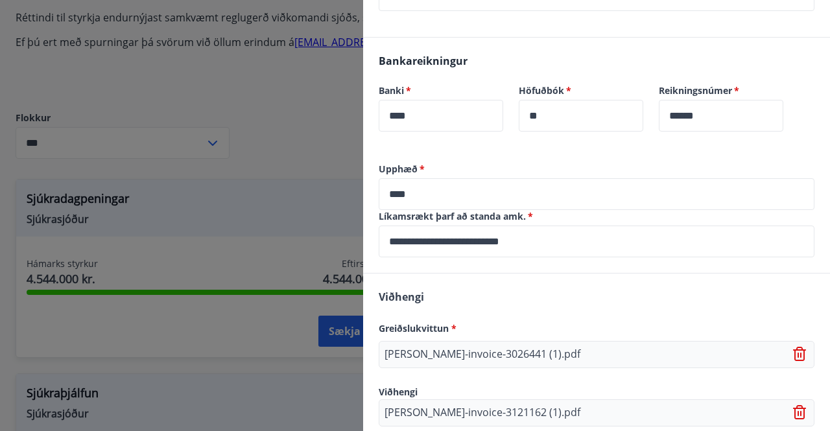
scroll to position [423, 0]
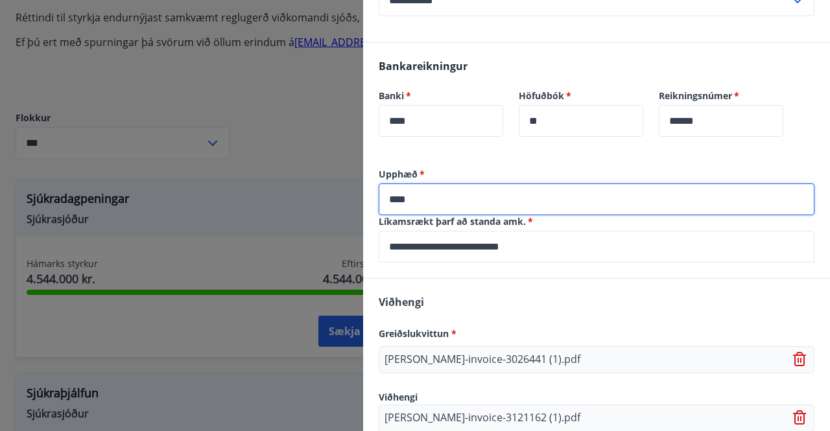
drag, startPoint x: 416, startPoint y: 196, endPoint x: 374, endPoint y: 196, distance: 42.1
click at [374, 196] on div "**********" at bounding box center [596, 223] width 467 height 110
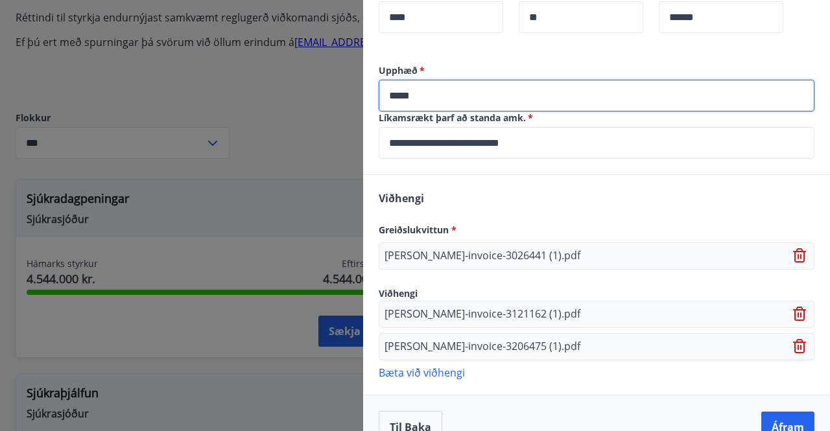
scroll to position [552, 0]
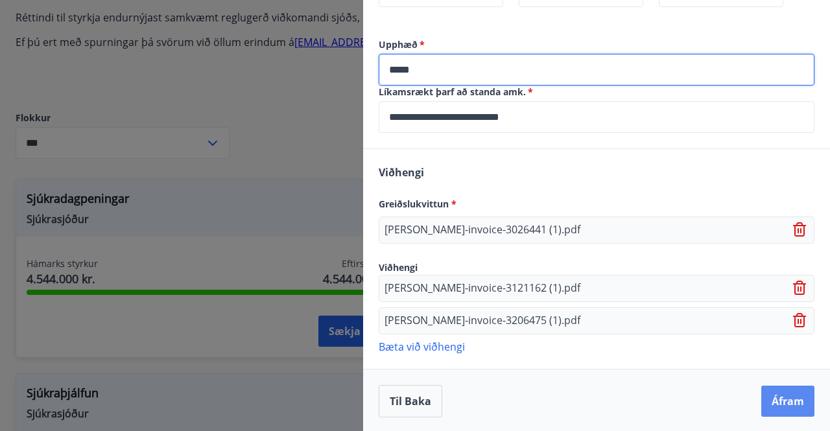
type input "*****"
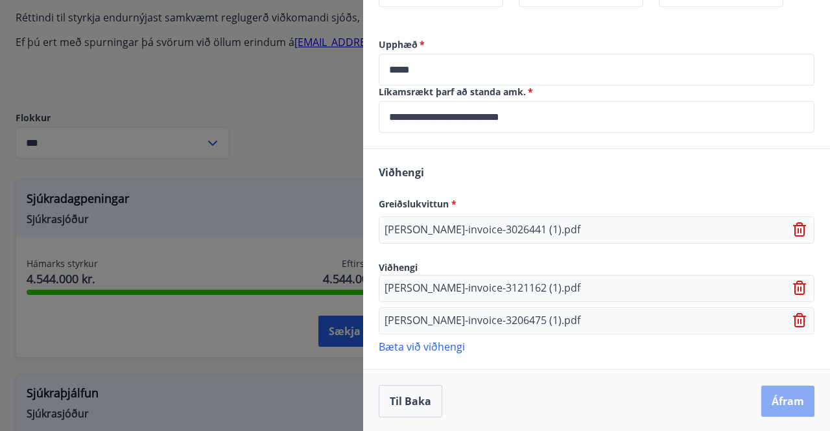
click at [781, 403] on button "Áfram" at bounding box center [787, 401] width 53 height 31
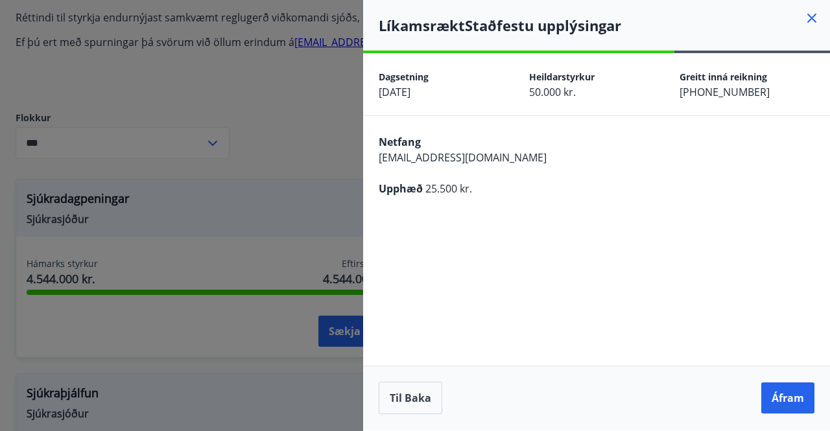
scroll to position [0, 0]
click at [785, 394] on button "Áfram" at bounding box center [787, 398] width 53 height 31
